Goal: Communication & Community: Answer question/provide support

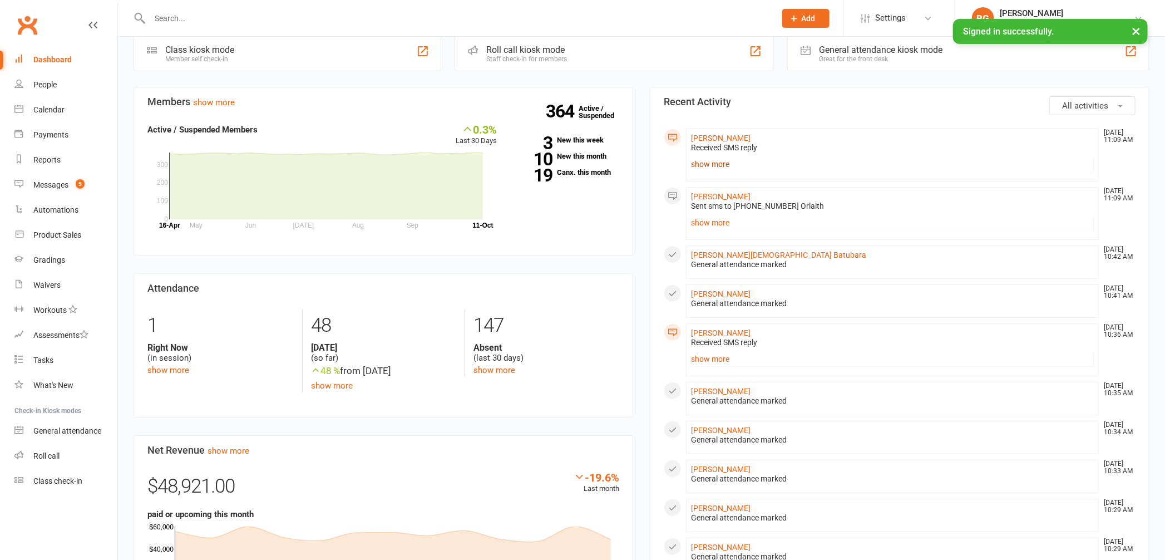
scroll to position [19, 0]
click at [712, 165] on link "show more" at bounding box center [892, 164] width 403 height 16
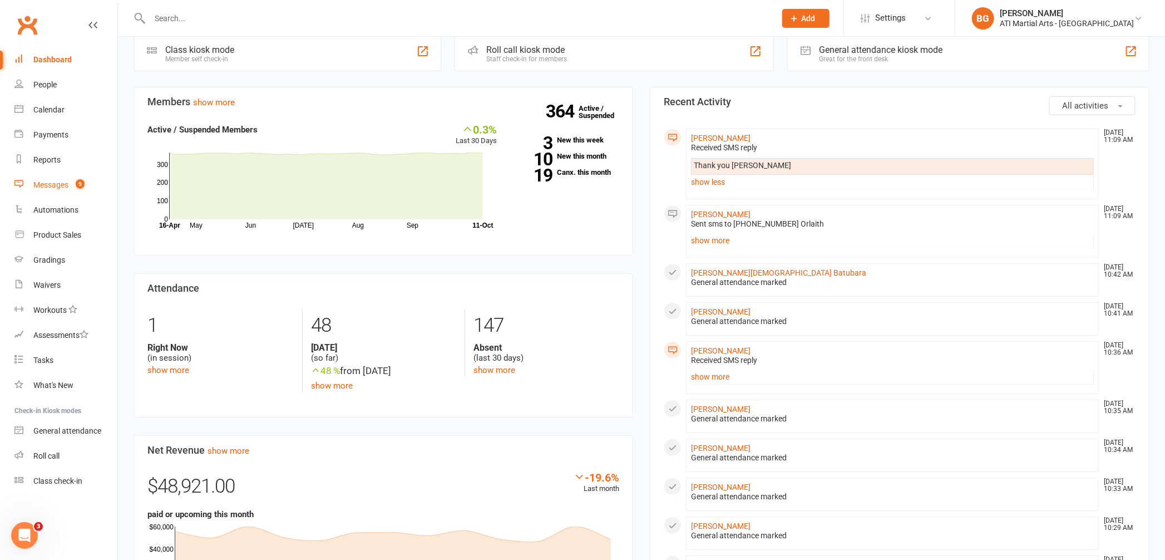
scroll to position [0, 0]
click at [52, 189] on link "Messages 5" at bounding box center [65, 185] width 103 height 25
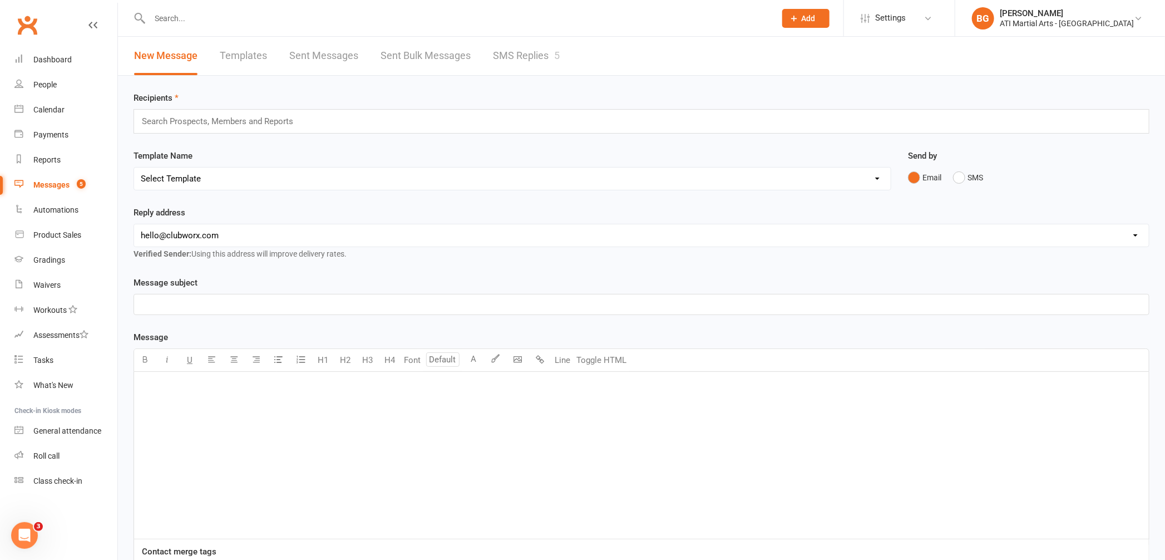
click at [503, 58] on link "SMS Replies 5" at bounding box center [526, 56] width 67 height 38
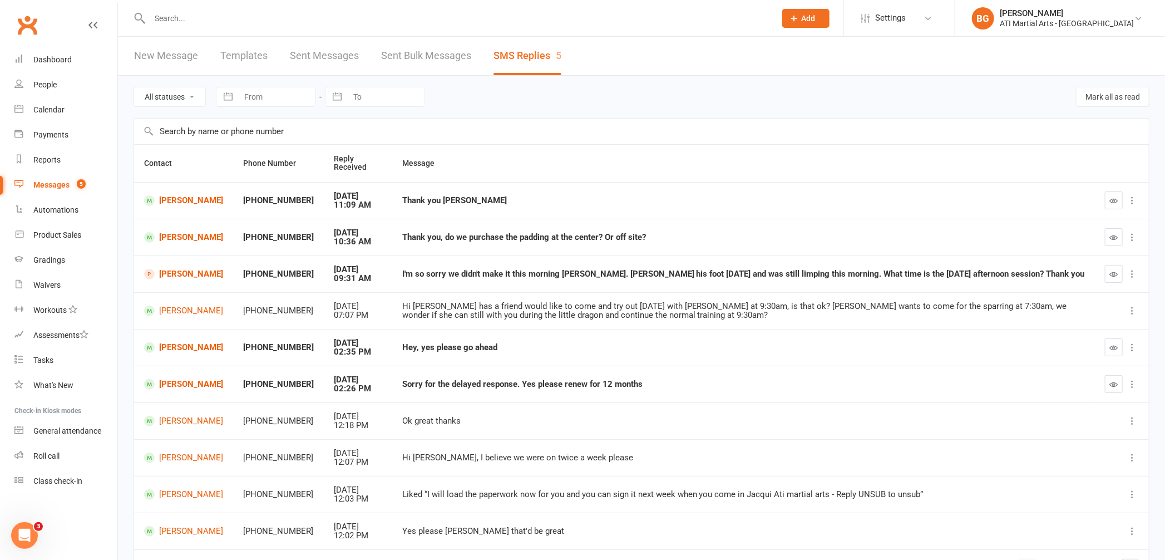
scroll to position [2, 0]
click at [65, 60] on div "Dashboard" at bounding box center [52, 59] width 38 height 9
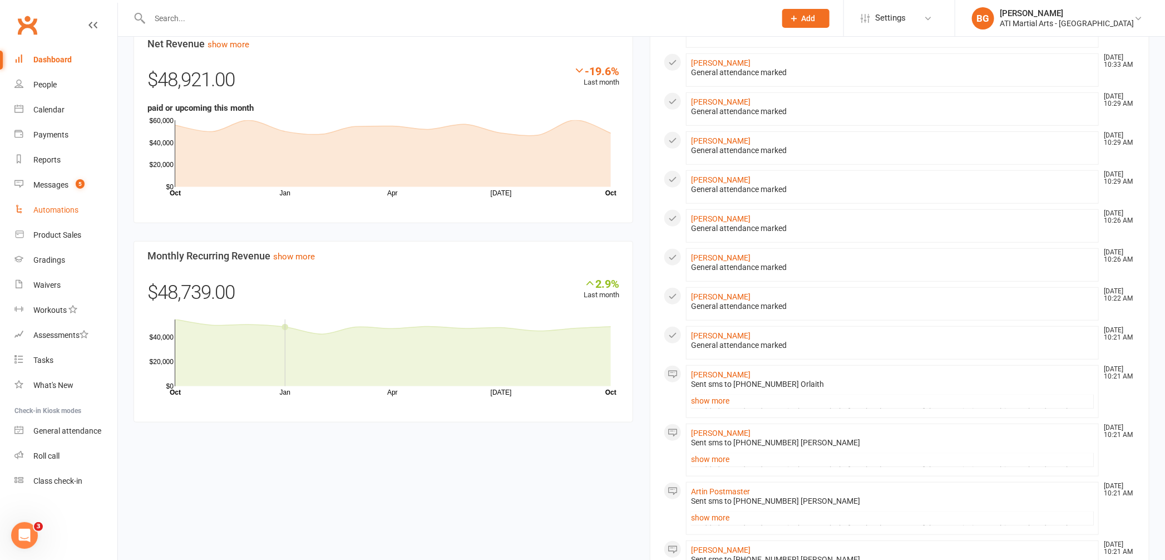
scroll to position [419, 0]
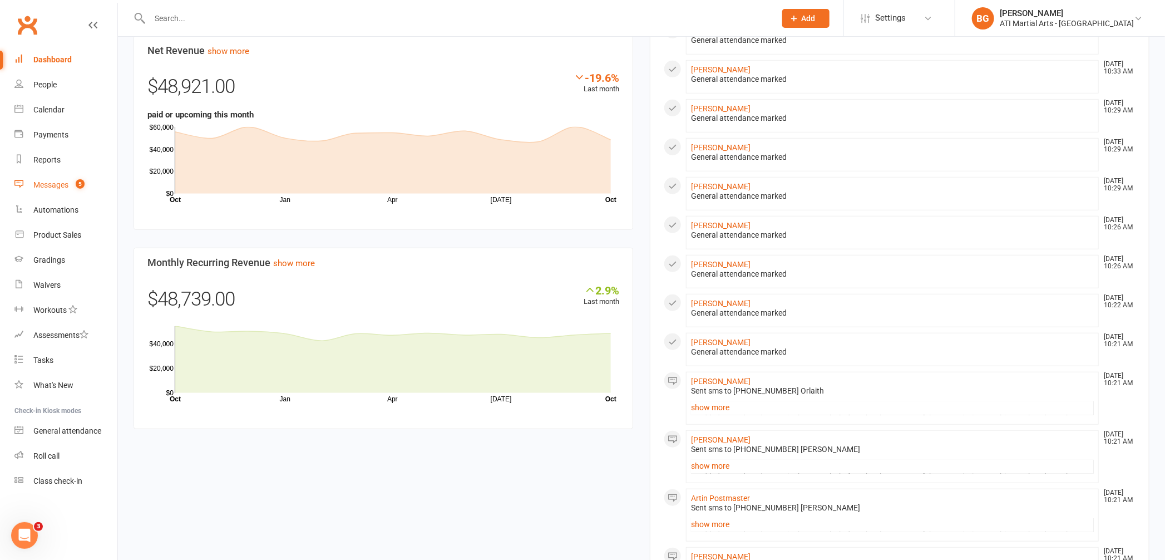
click at [66, 179] on link "Messages 5" at bounding box center [65, 185] width 103 height 25
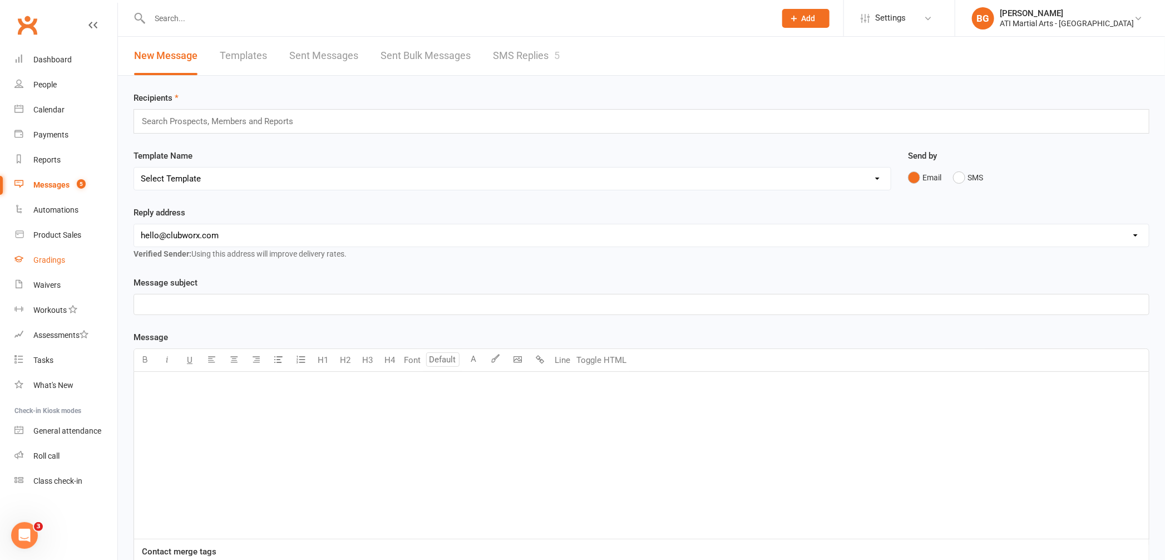
click at [60, 258] on div "Gradings" at bounding box center [49, 259] width 32 height 9
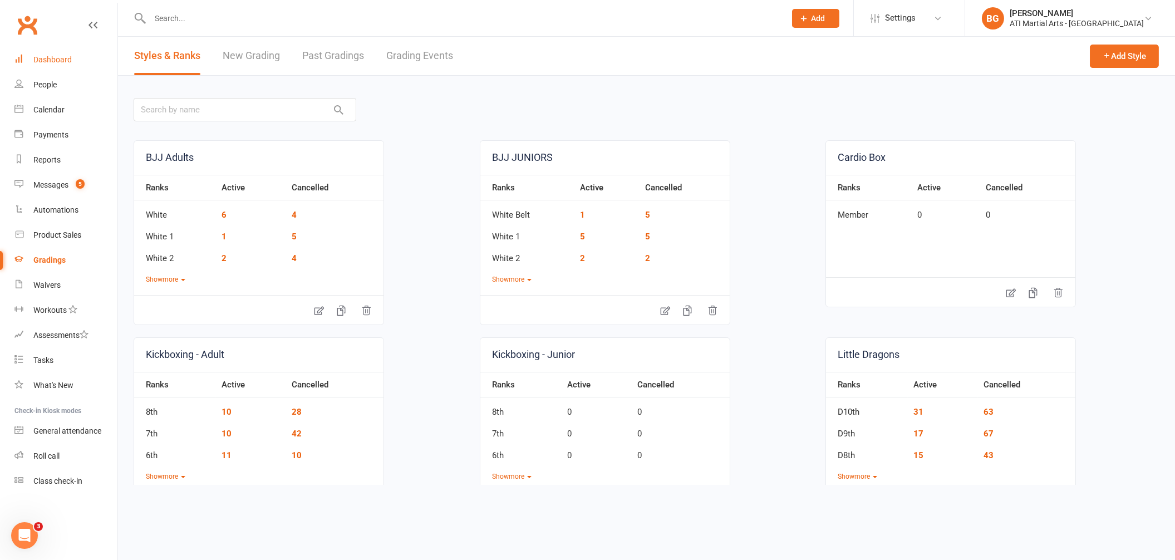
click at [67, 61] on div "Dashboard" at bounding box center [52, 59] width 38 height 9
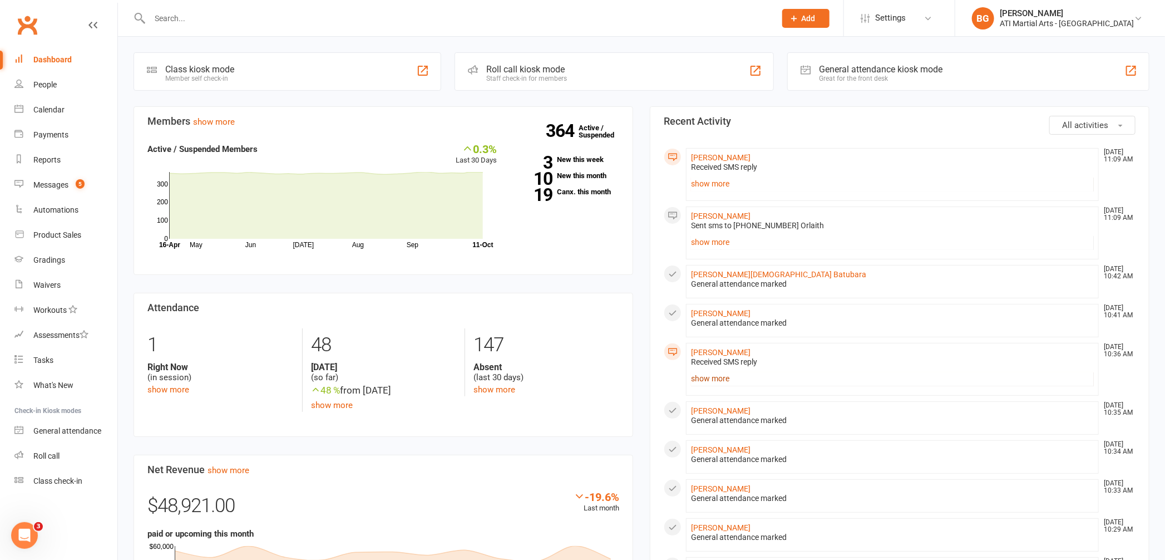
click at [726, 378] on link "show more" at bounding box center [892, 379] width 403 height 16
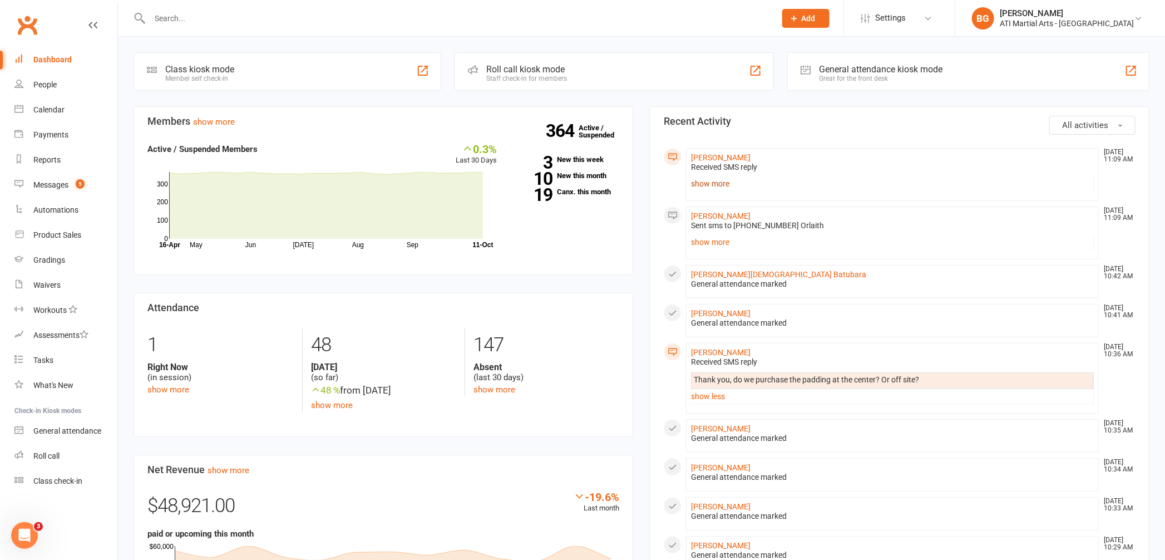
click at [714, 178] on link "show more" at bounding box center [892, 184] width 403 height 16
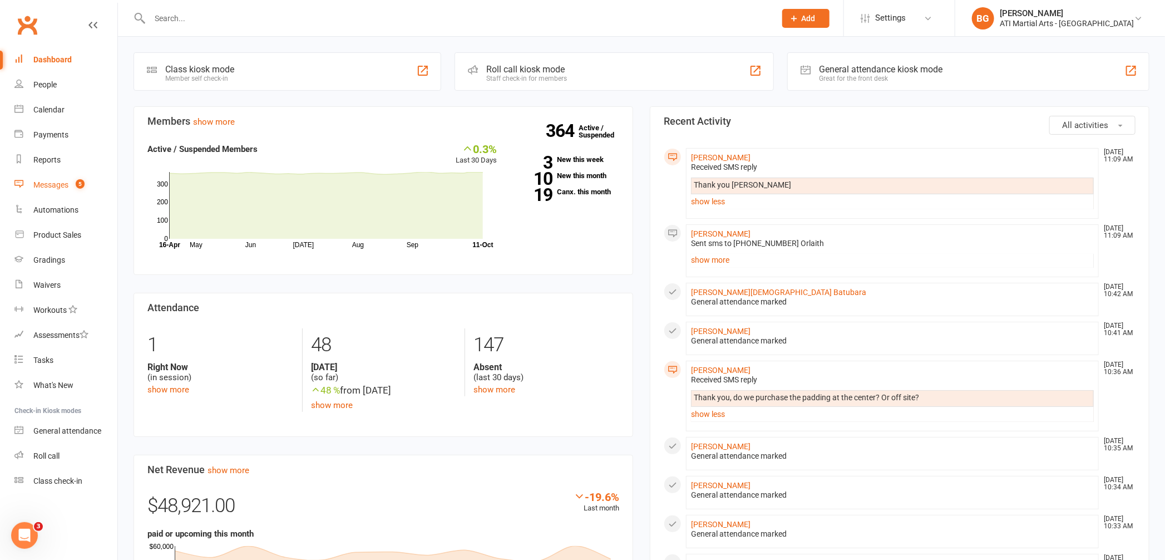
click at [65, 177] on link "Messages 5" at bounding box center [65, 185] width 103 height 25
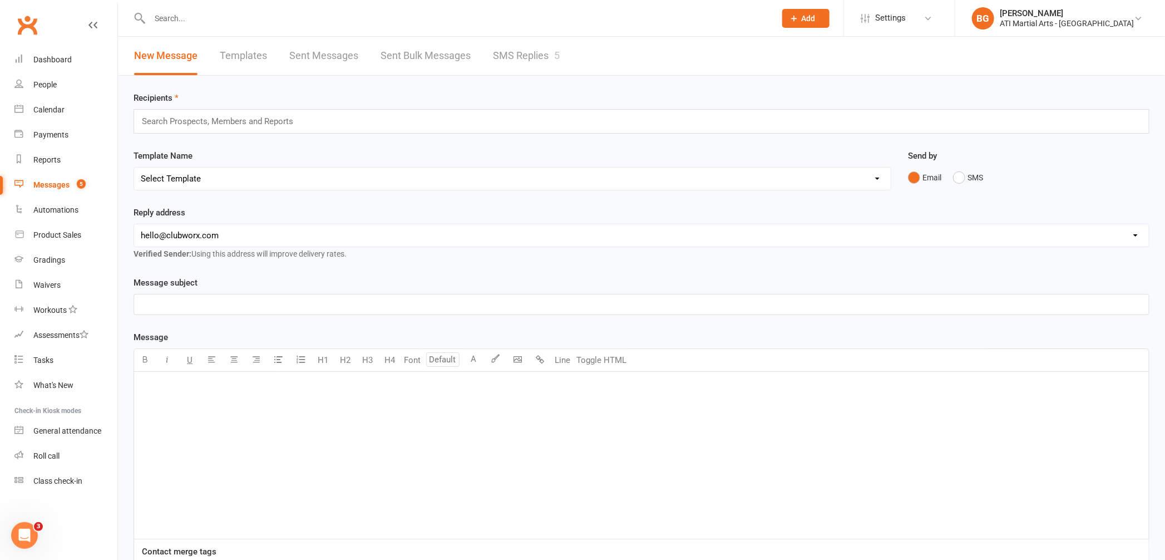
click at [537, 52] on link "SMS Replies 5" at bounding box center [526, 56] width 67 height 38
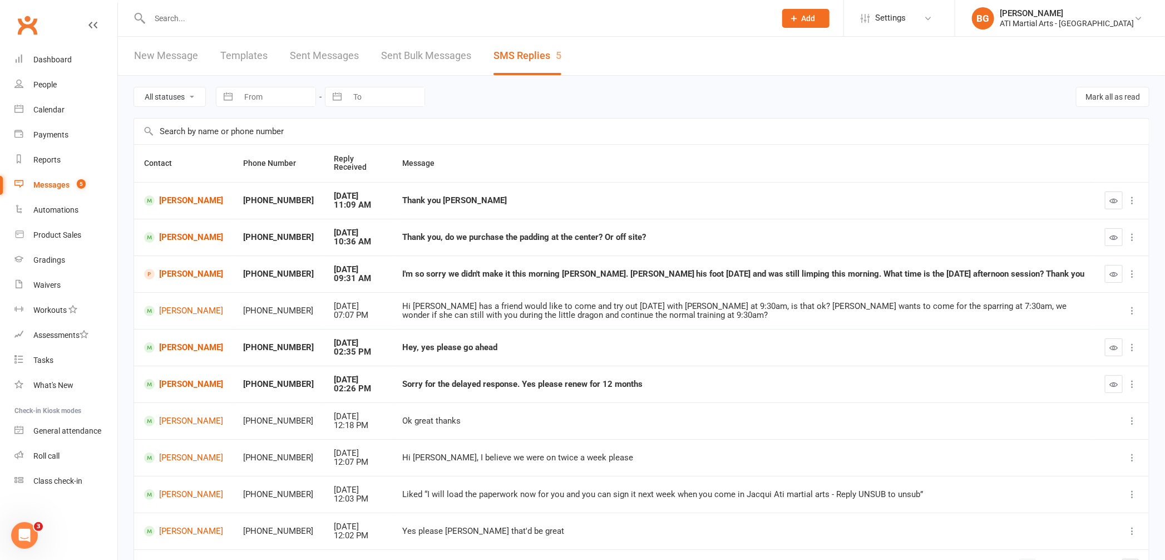
scroll to position [2, 0]
click at [96, 60] on link "Dashboard" at bounding box center [65, 59] width 103 height 25
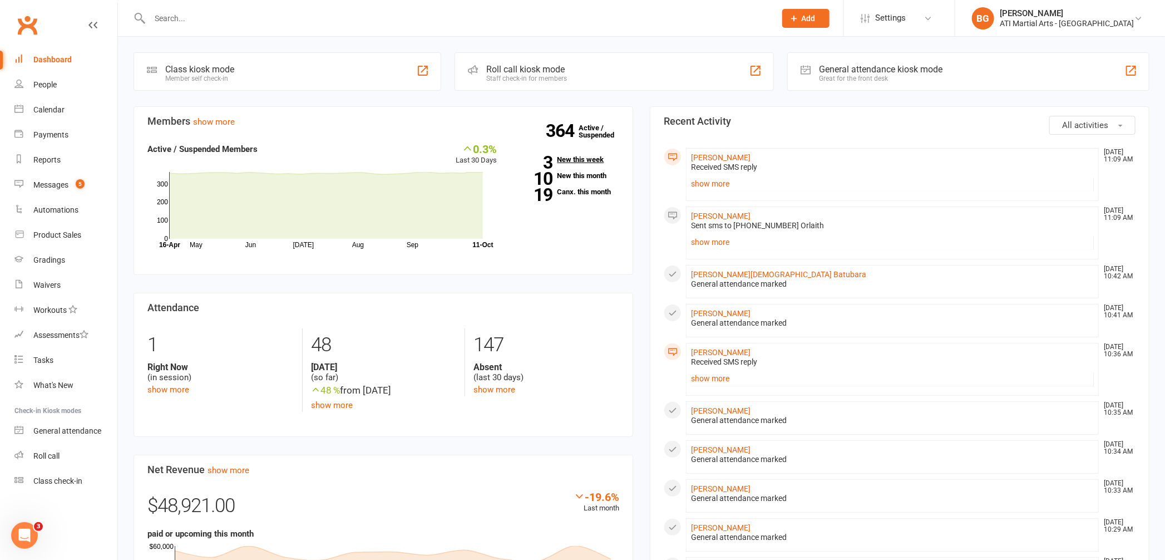
click at [572, 159] on link "3 New this week" at bounding box center [567, 159] width 106 height 7
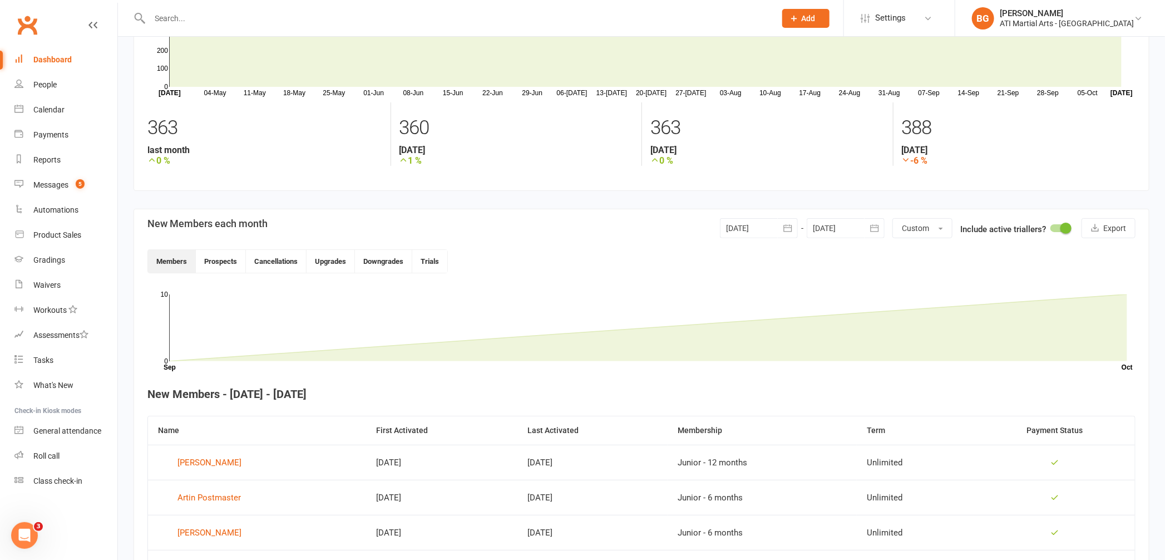
scroll to position [84, 0]
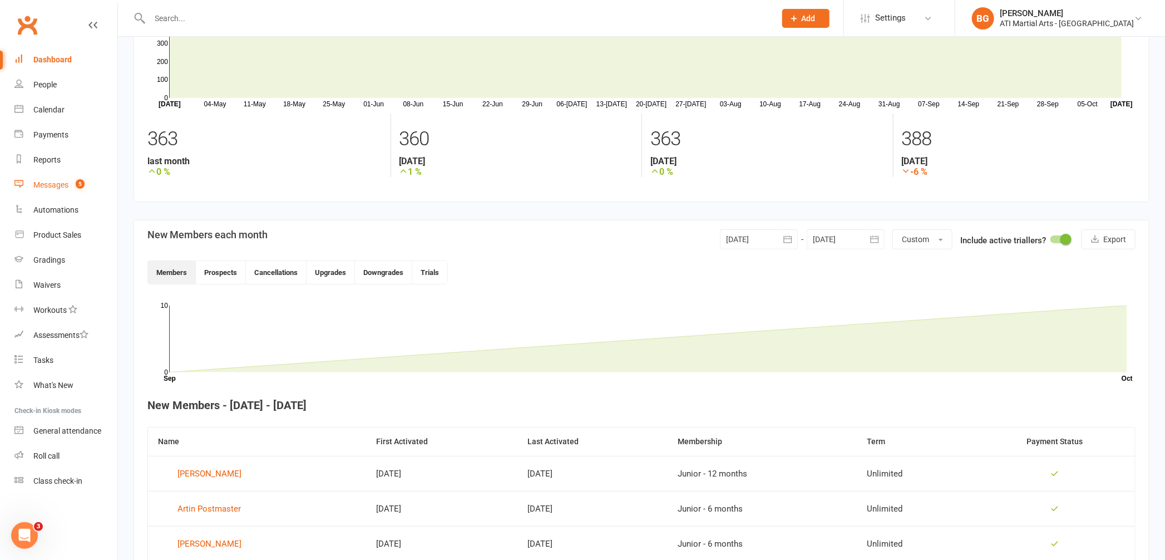
click at [45, 175] on link "Messages 5" at bounding box center [65, 185] width 103 height 25
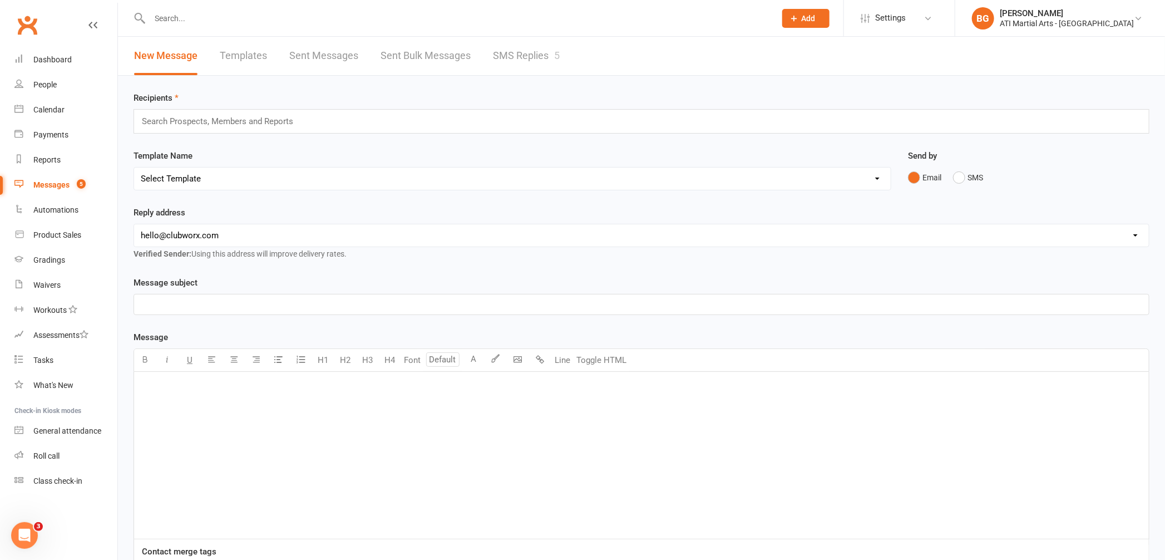
click at [546, 70] on link "SMS Replies 5" at bounding box center [526, 56] width 67 height 38
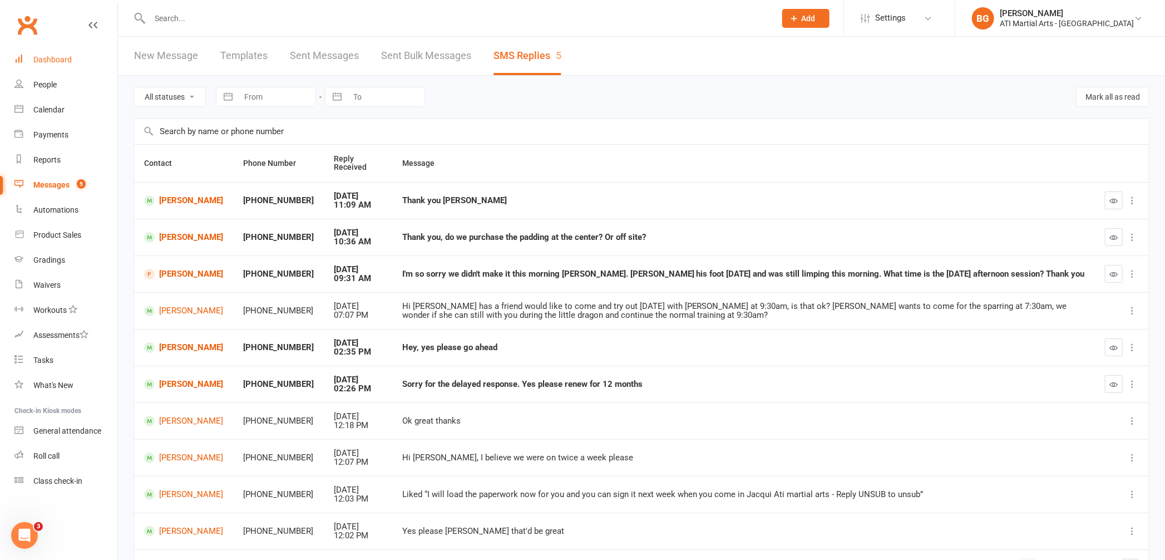
click at [51, 69] on link "Dashboard" at bounding box center [65, 59] width 103 height 25
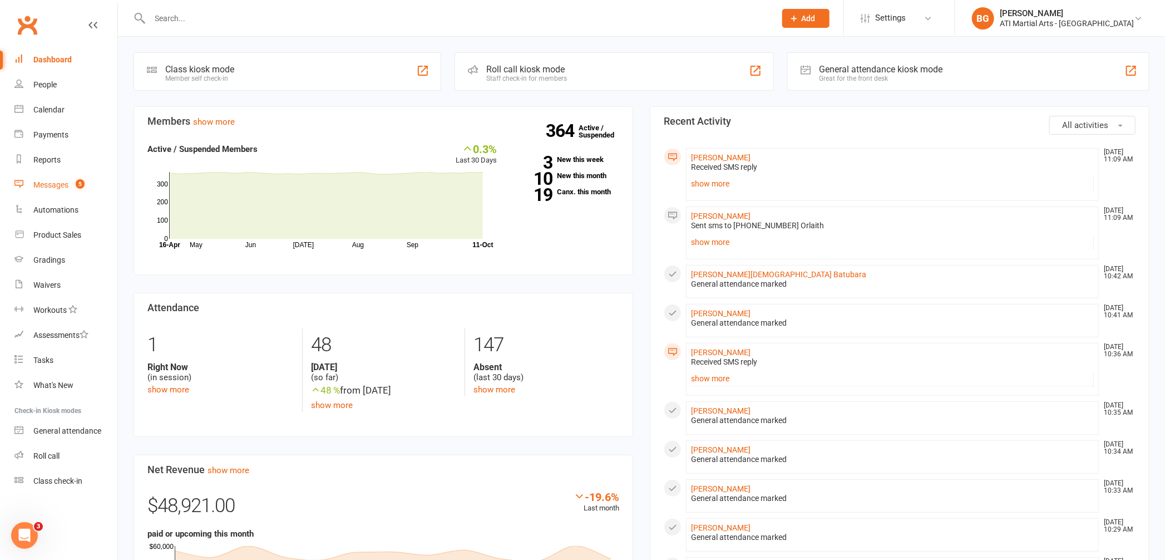
click at [53, 183] on div "Messages" at bounding box center [50, 184] width 35 height 9
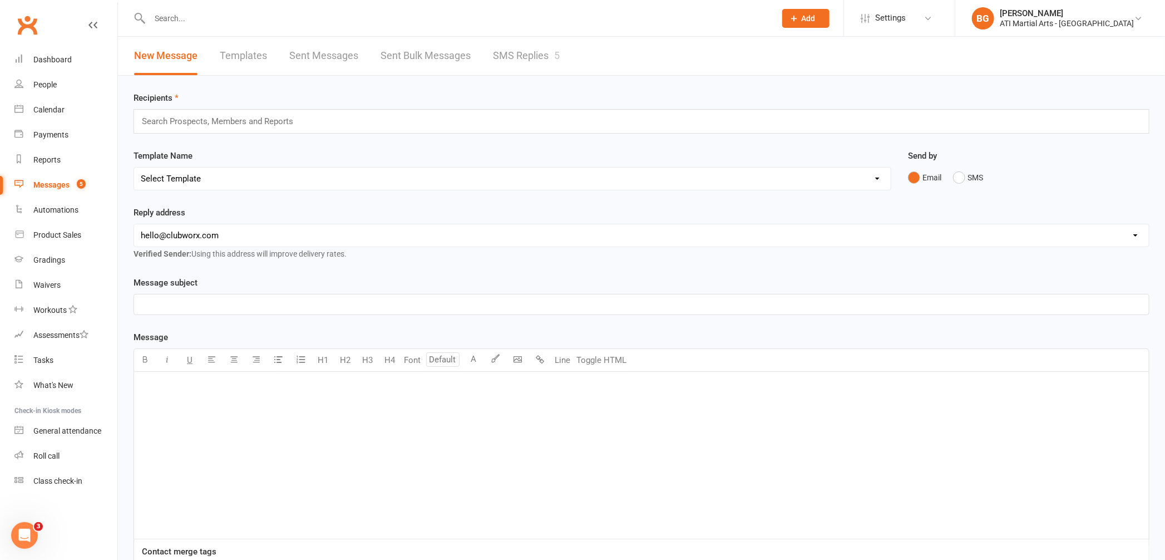
click at [532, 67] on link "SMS Replies 5" at bounding box center [526, 56] width 67 height 38
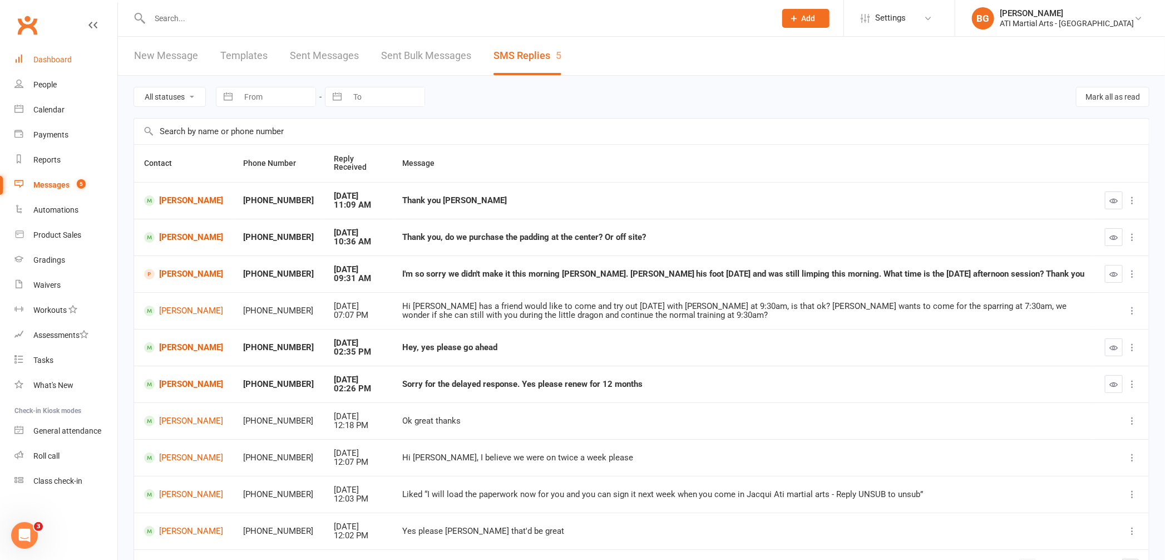
click at [38, 63] on div "Dashboard" at bounding box center [52, 59] width 38 height 9
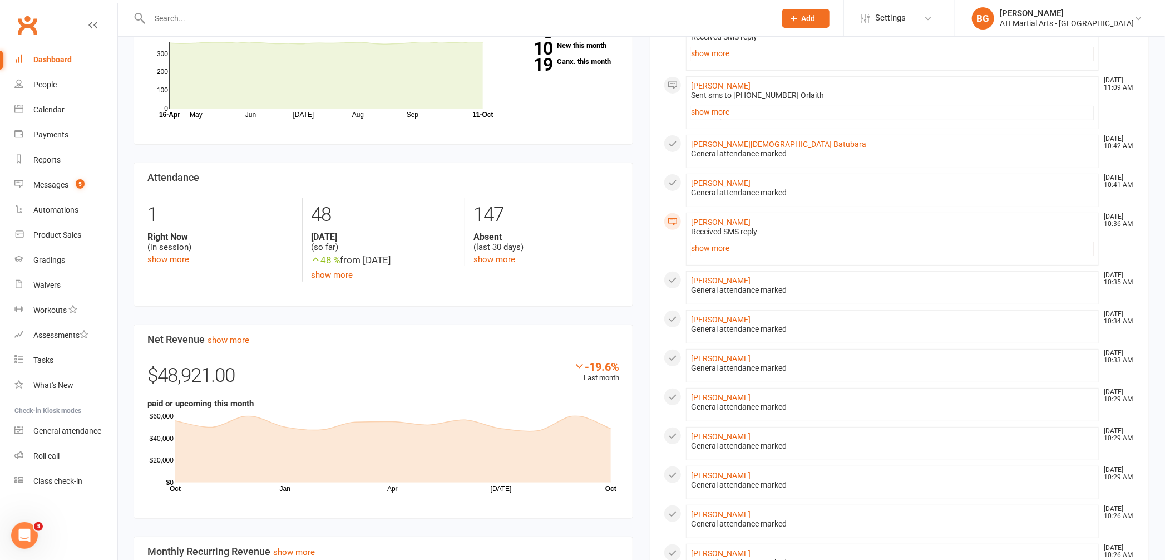
scroll to position [608, 0]
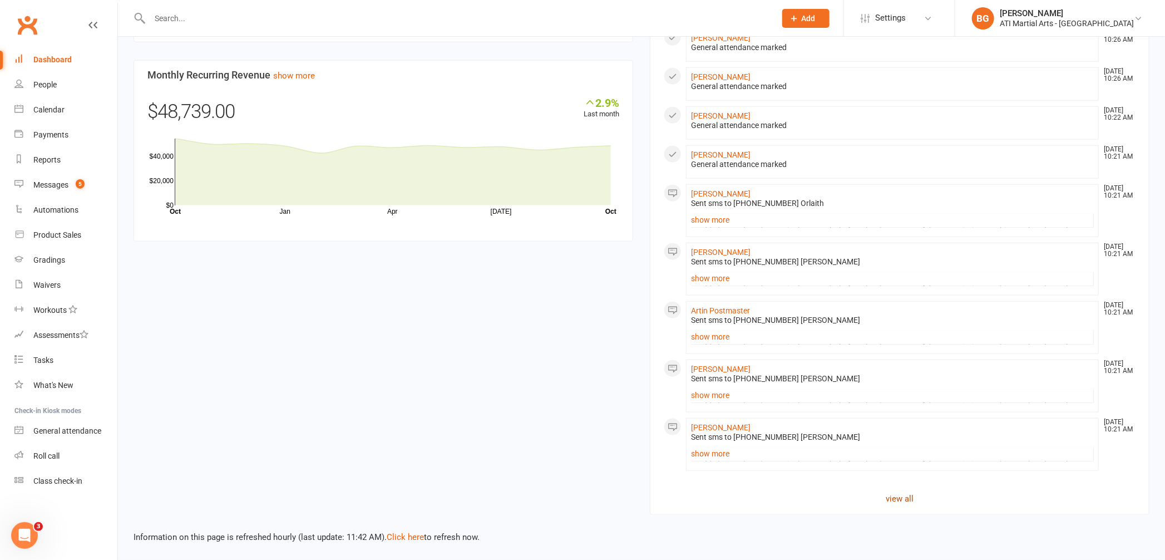
click at [881, 493] on link "view all" at bounding box center [900, 498] width 472 height 13
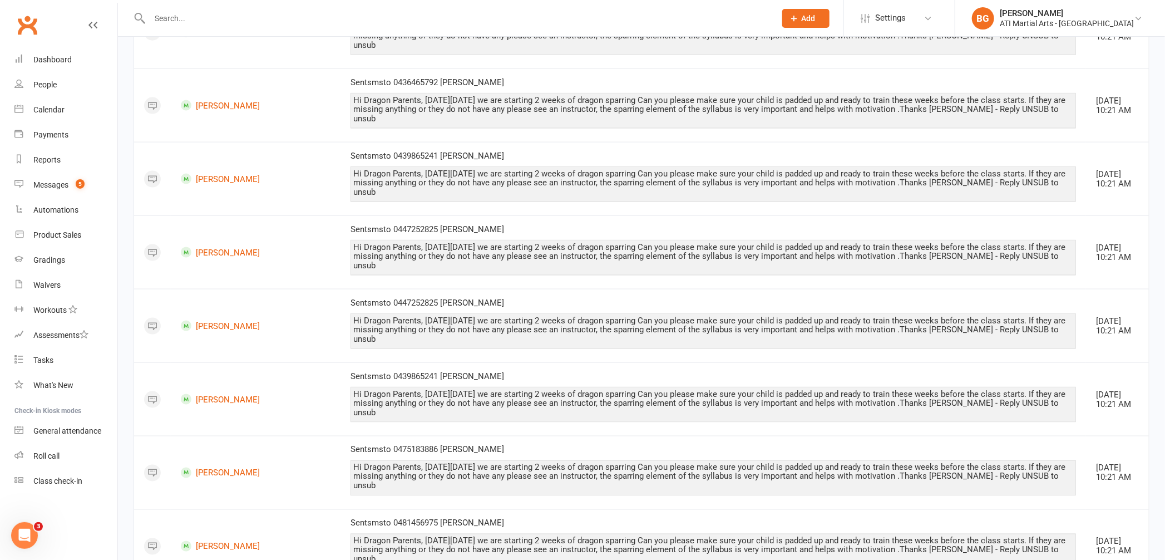
scroll to position [872, 0]
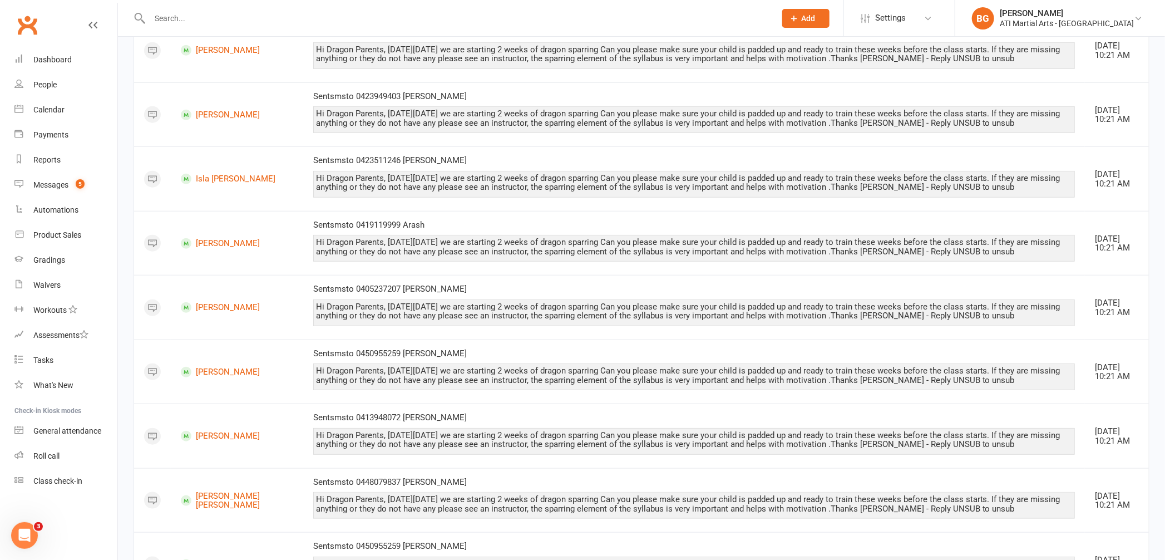
scroll to position [532, 0]
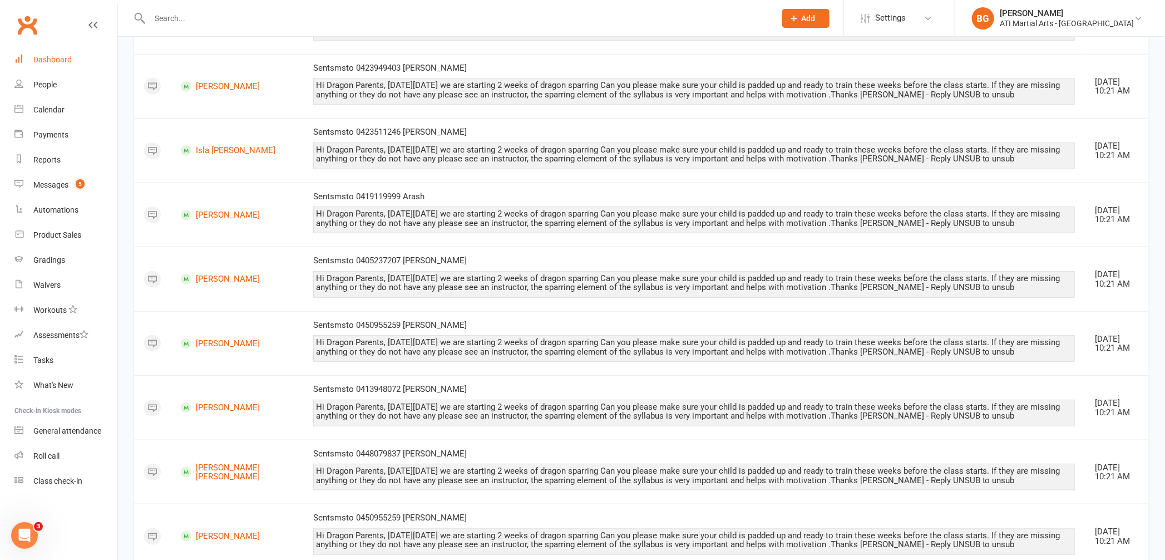
click at [61, 52] on link "Dashboard" at bounding box center [65, 59] width 103 height 25
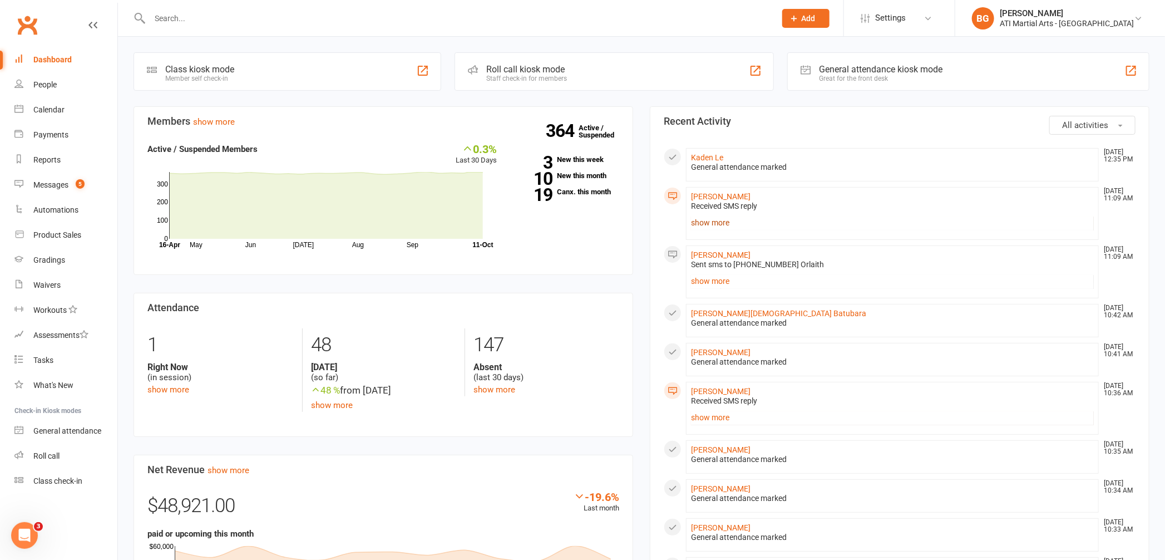
click at [699, 221] on link "show more" at bounding box center [892, 223] width 403 height 16
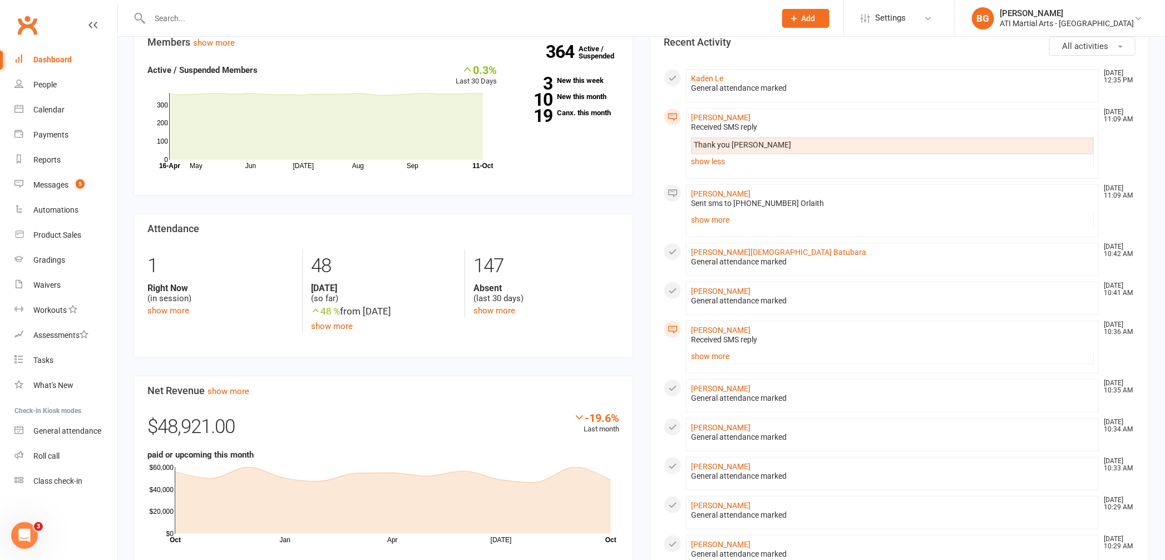
scroll to position [78, 0]
click at [54, 179] on link "Messages 5" at bounding box center [65, 185] width 103 height 25
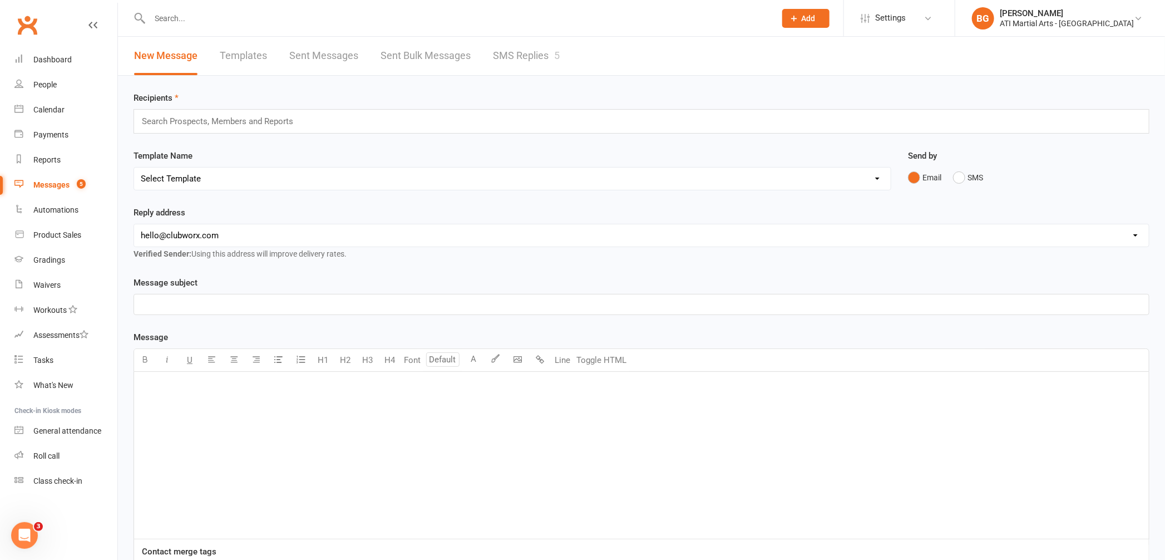
click at [530, 53] on link "SMS Replies 5" at bounding box center [526, 56] width 67 height 38
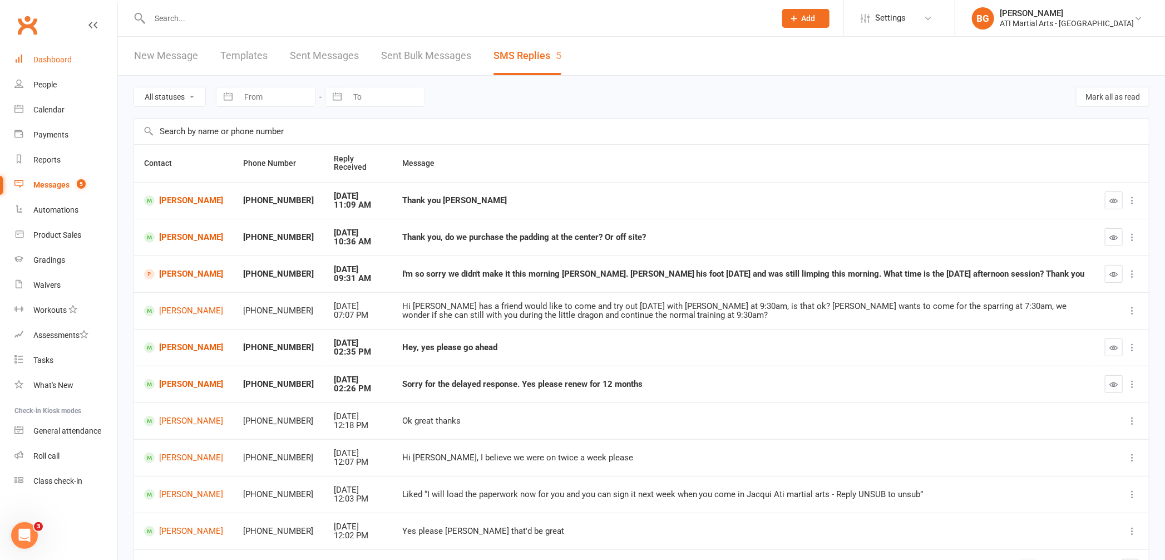
click at [56, 66] on link "Dashboard" at bounding box center [65, 59] width 103 height 25
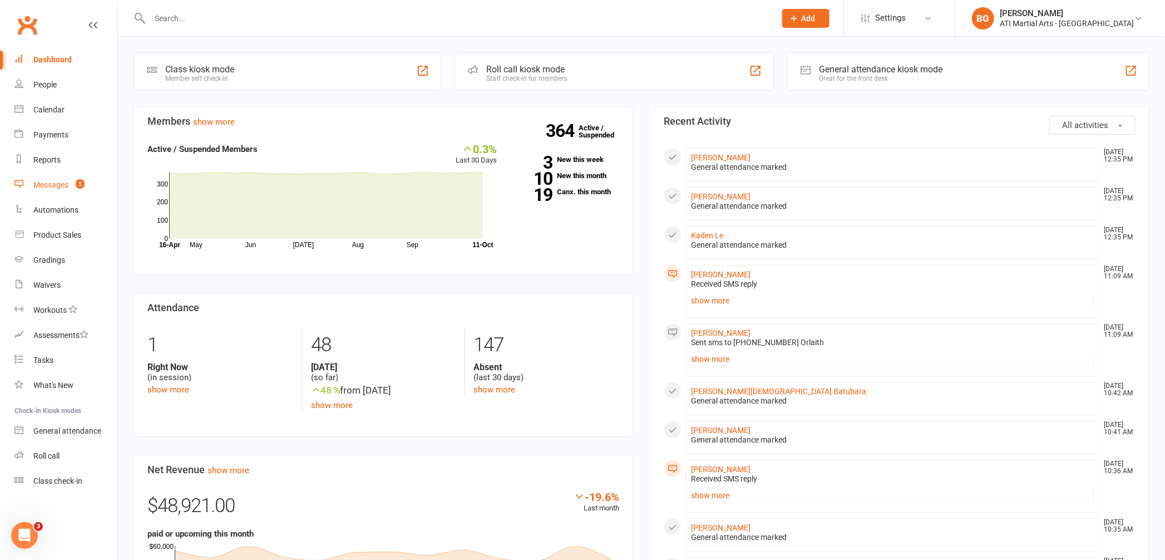
click at [57, 178] on link "Messages 5" at bounding box center [65, 185] width 103 height 25
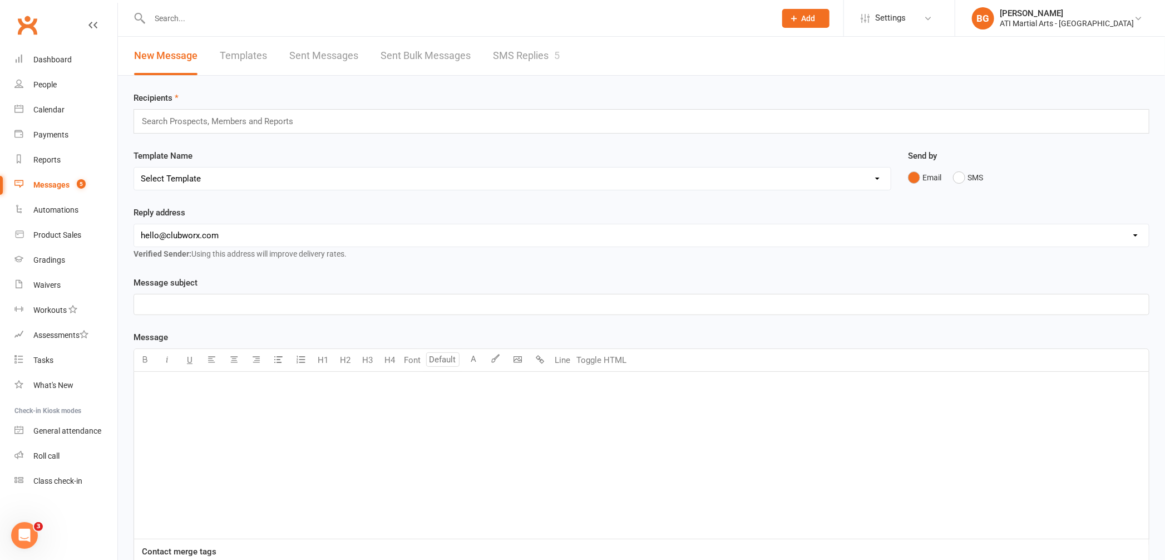
click at [501, 44] on link "SMS Replies 5" at bounding box center [526, 56] width 67 height 38
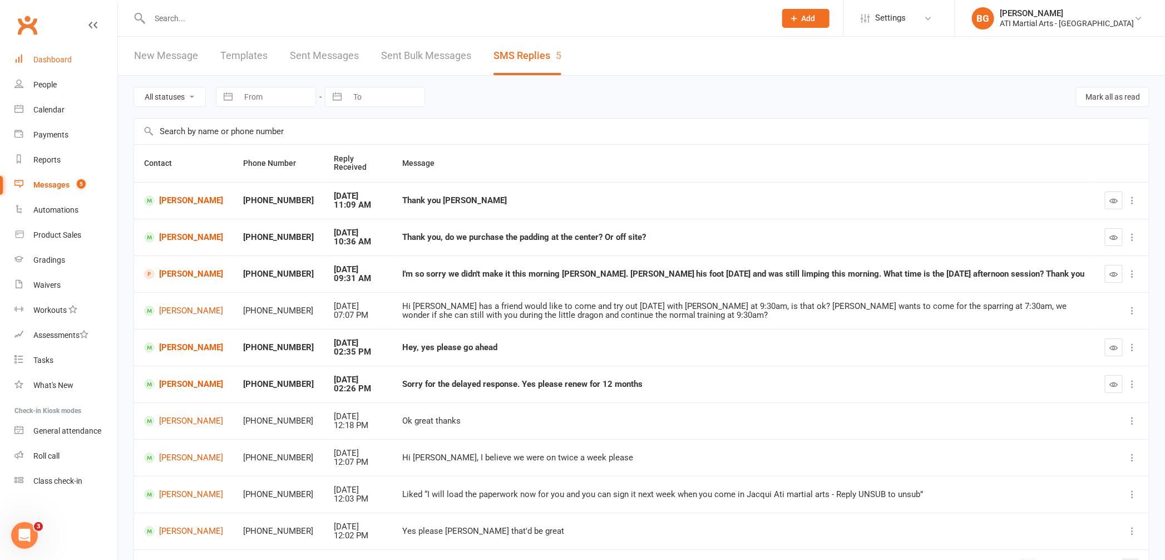
click at [82, 52] on link "Dashboard" at bounding box center [65, 59] width 103 height 25
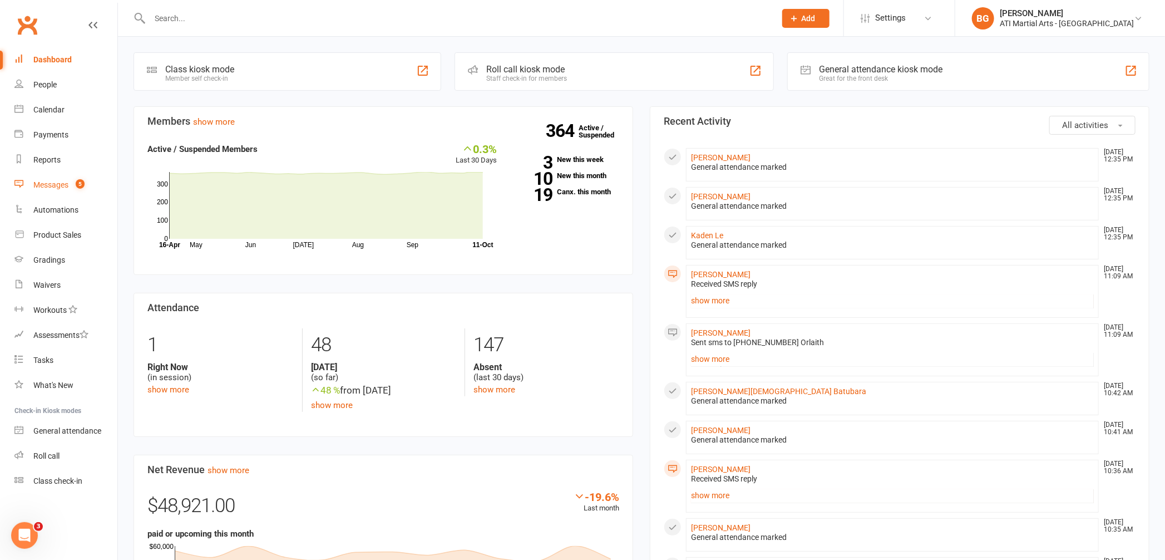
click at [78, 186] on span "5" at bounding box center [80, 183] width 9 height 9
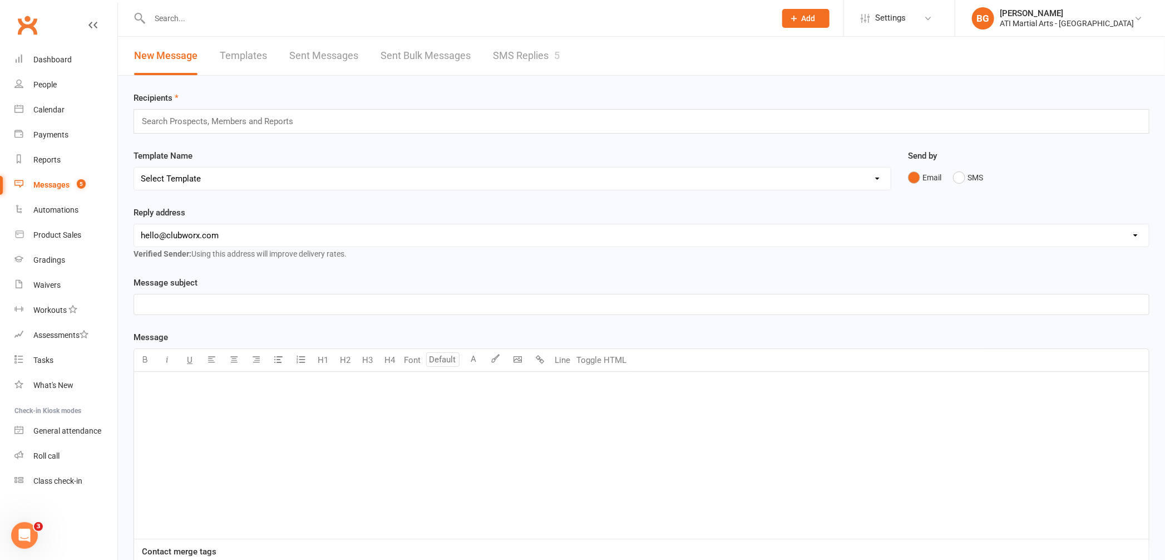
click at [513, 46] on link "SMS Replies 5" at bounding box center [526, 56] width 67 height 38
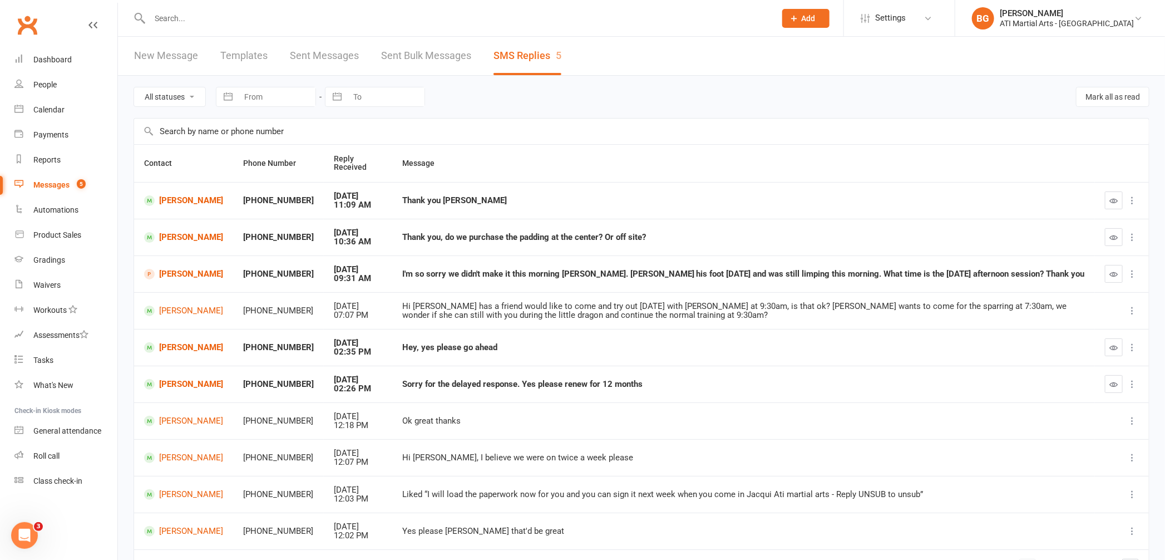
click at [204, 12] on input "text" at bounding box center [457, 19] width 622 height 16
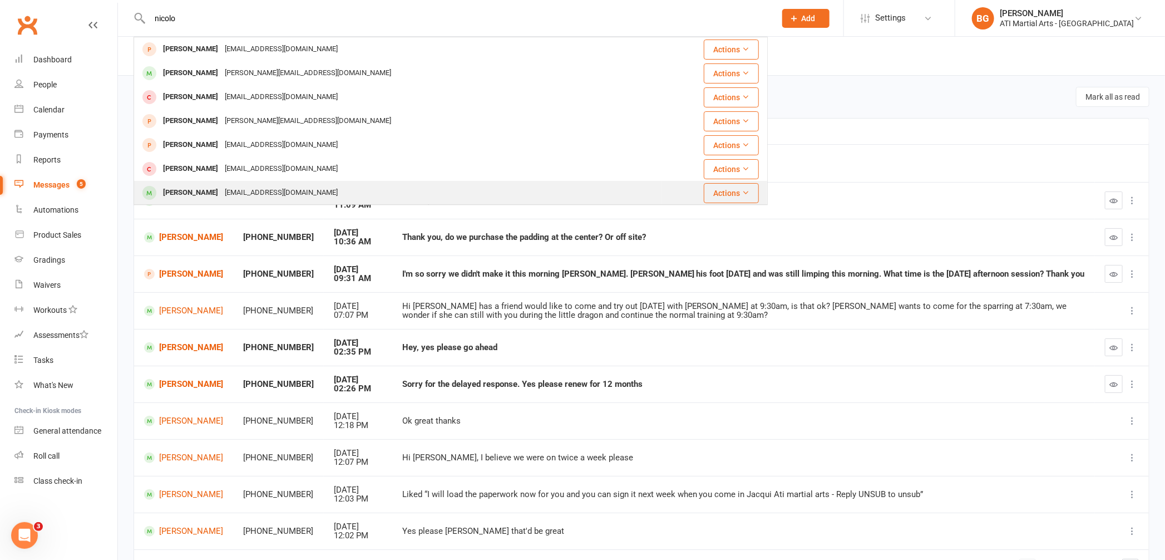
type input "nicolo"
click at [274, 185] on div "claudianovello72@gmail.com" at bounding box center [282, 193] width 120 height 16
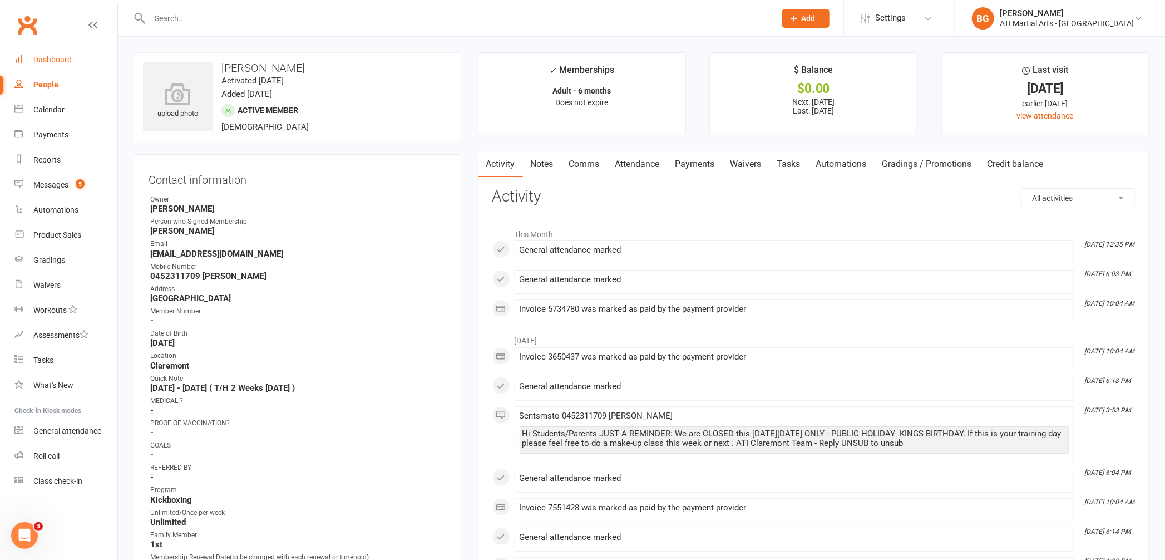
click at [66, 56] on div "Dashboard" at bounding box center [52, 59] width 38 height 9
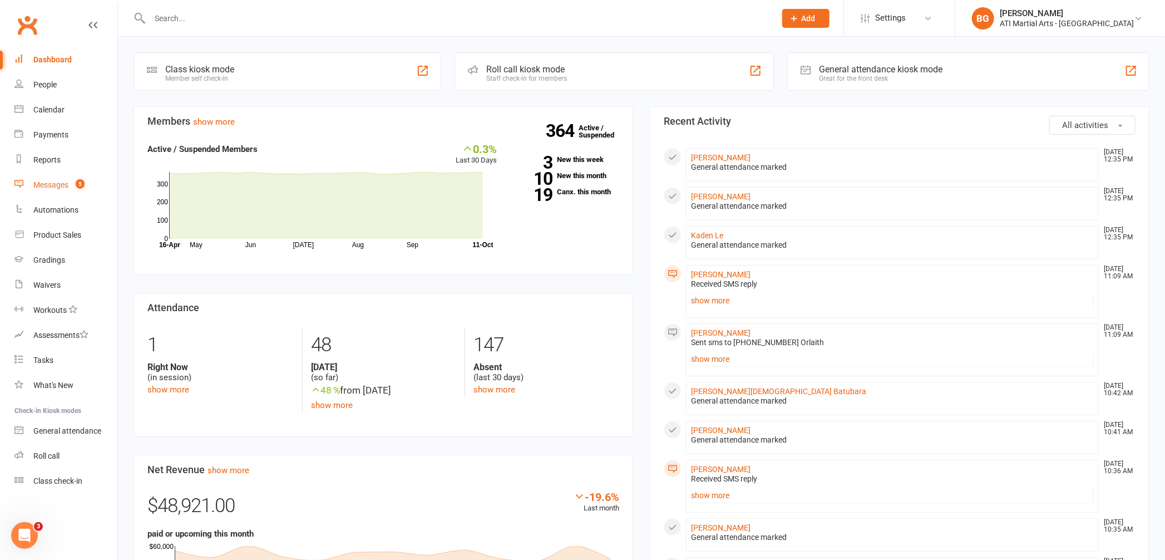
click at [52, 190] on link "Messages 5" at bounding box center [65, 185] width 103 height 25
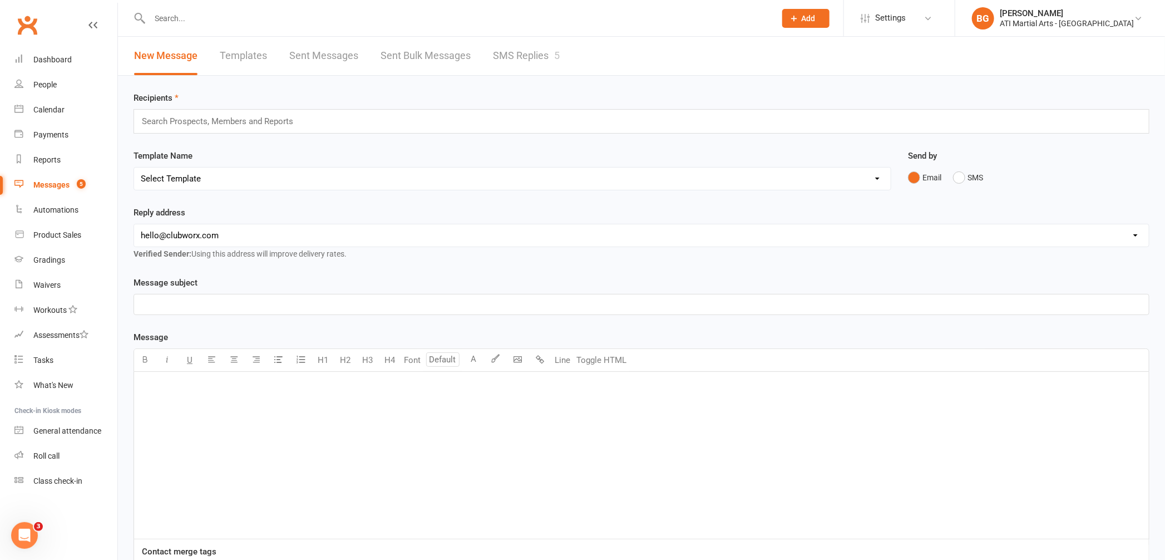
click at [542, 58] on link "SMS Replies 5" at bounding box center [526, 56] width 67 height 38
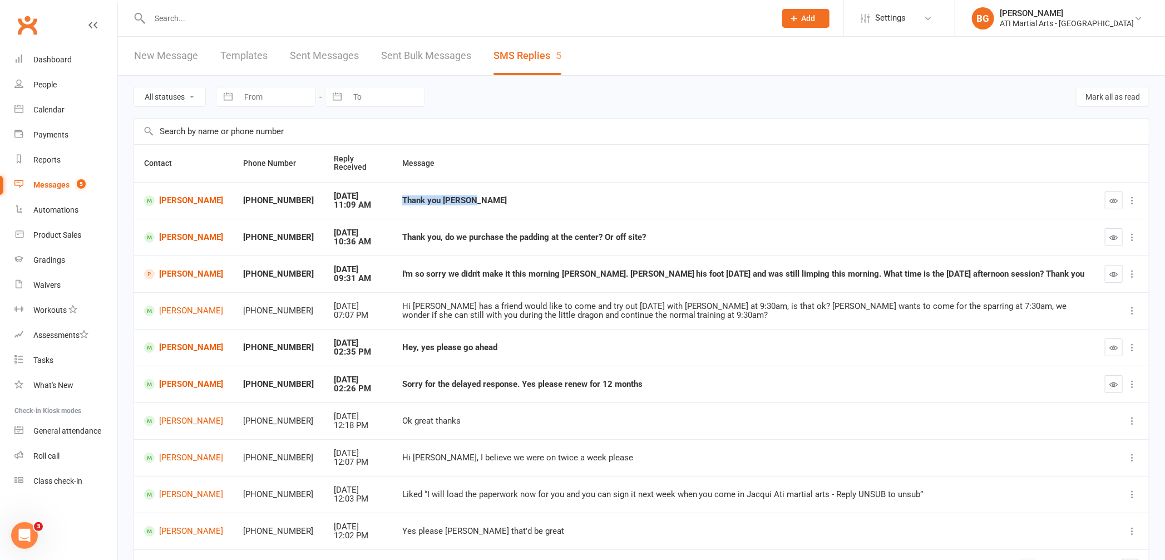
drag, startPoint x: 451, startPoint y: 202, endPoint x: 411, endPoint y: 190, distance: 41.7
click at [411, 190] on td "Thank you [PERSON_NAME]" at bounding box center [743, 200] width 703 height 37
click at [451, 218] on td "Thank you [PERSON_NAME]" at bounding box center [743, 200] width 703 height 37
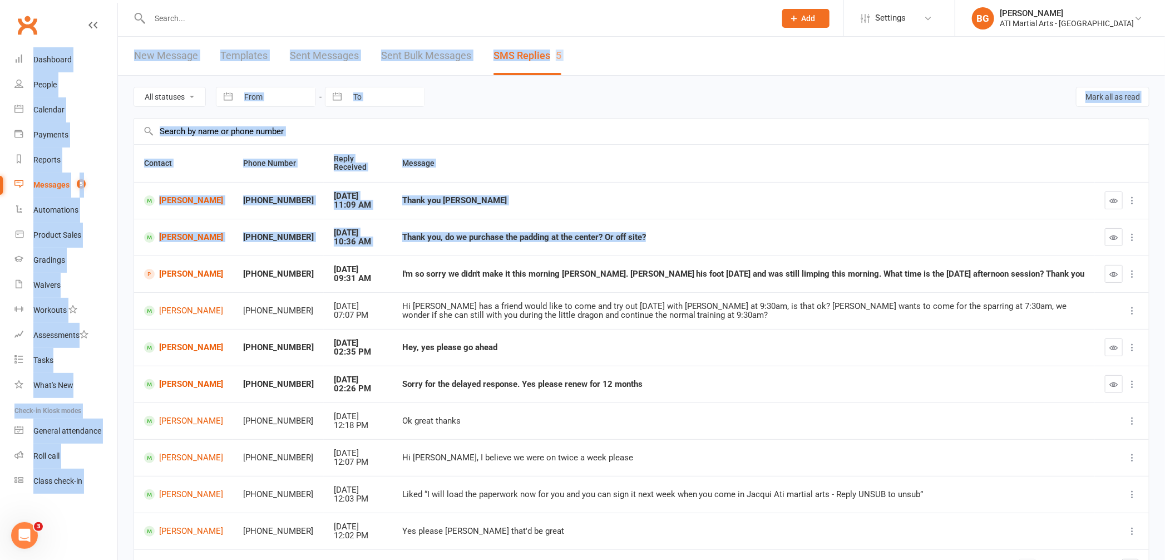
drag, startPoint x: 665, startPoint y: 229, endPoint x: 0, endPoint y: 36, distance: 692.2
click at [0, 35] on ui-view "Prospect Member Non-attending contact Class / event Appointment Grading event T…" at bounding box center [582, 310] width 1165 height 614
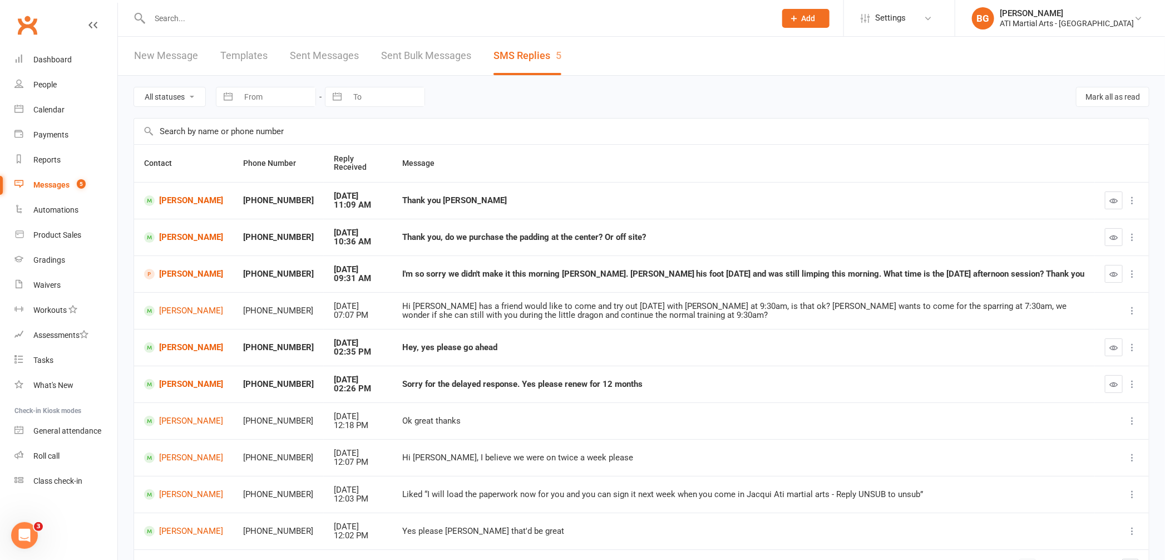
click at [825, 353] on td "Hey, yes please go ahead" at bounding box center [743, 347] width 703 height 37
click at [65, 63] on div "Dashboard" at bounding box center [52, 59] width 38 height 9
